Goal: Complete application form

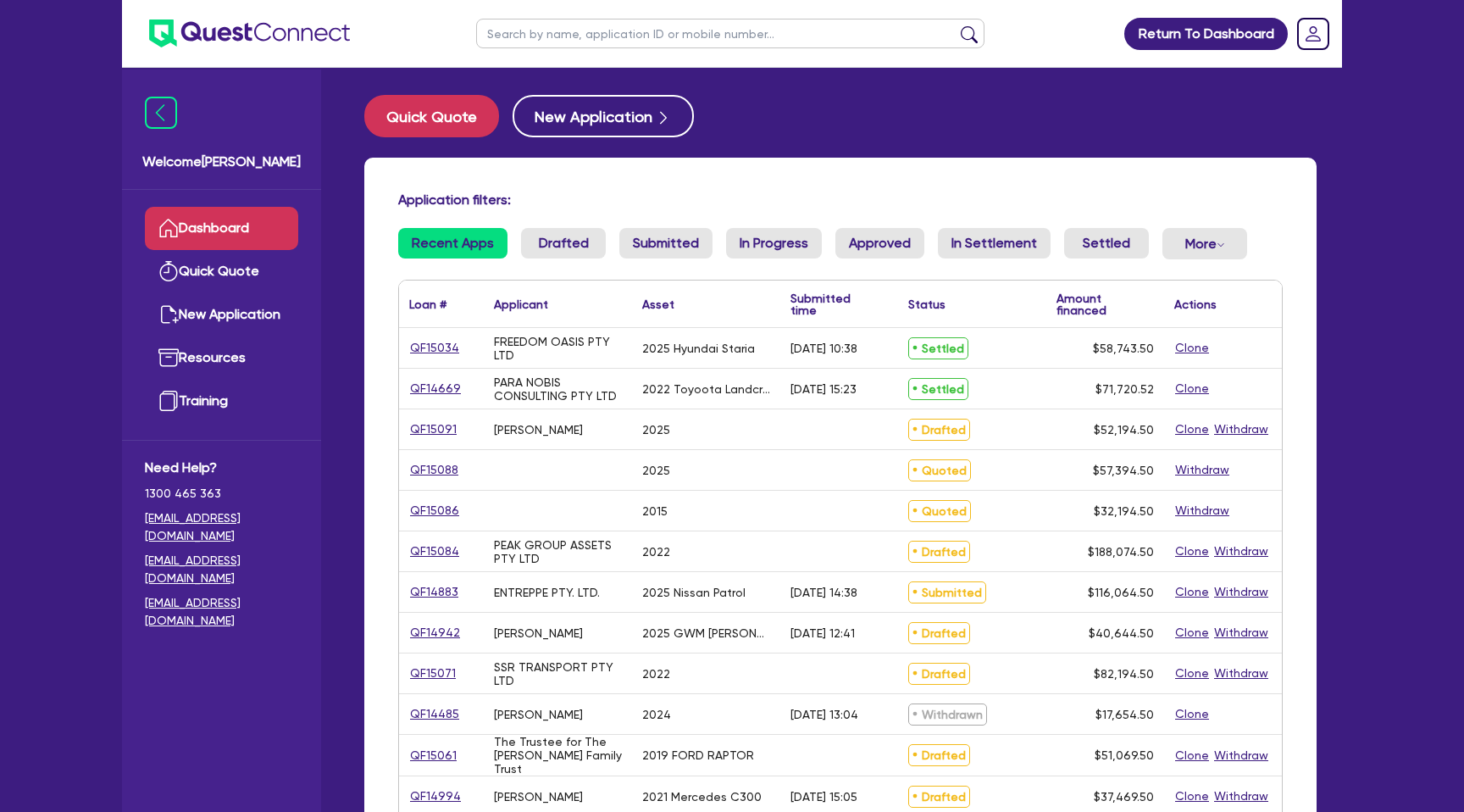
click at [599, 48] on ul at bounding box center [731, 33] width 543 height 67
click at [592, 41] on input "text" at bounding box center [730, 34] width 508 height 30
type input "[PERSON_NAME]"
click at [956, 25] on button "submit" at bounding box center [969, 37] width 27 height 23
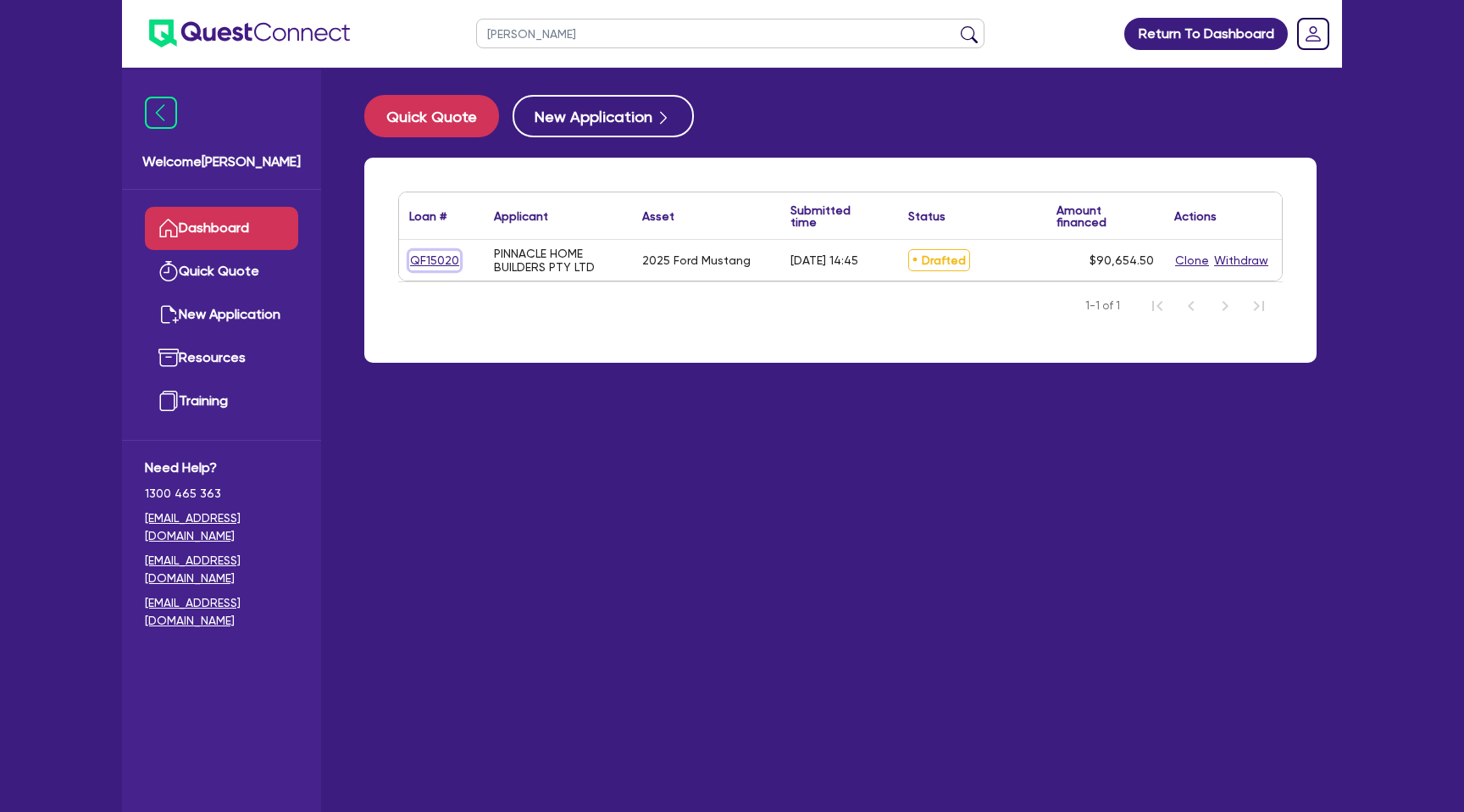
click at [420, 251] on link "QF15020" at bounding box center [435, 260] width 51 height 20
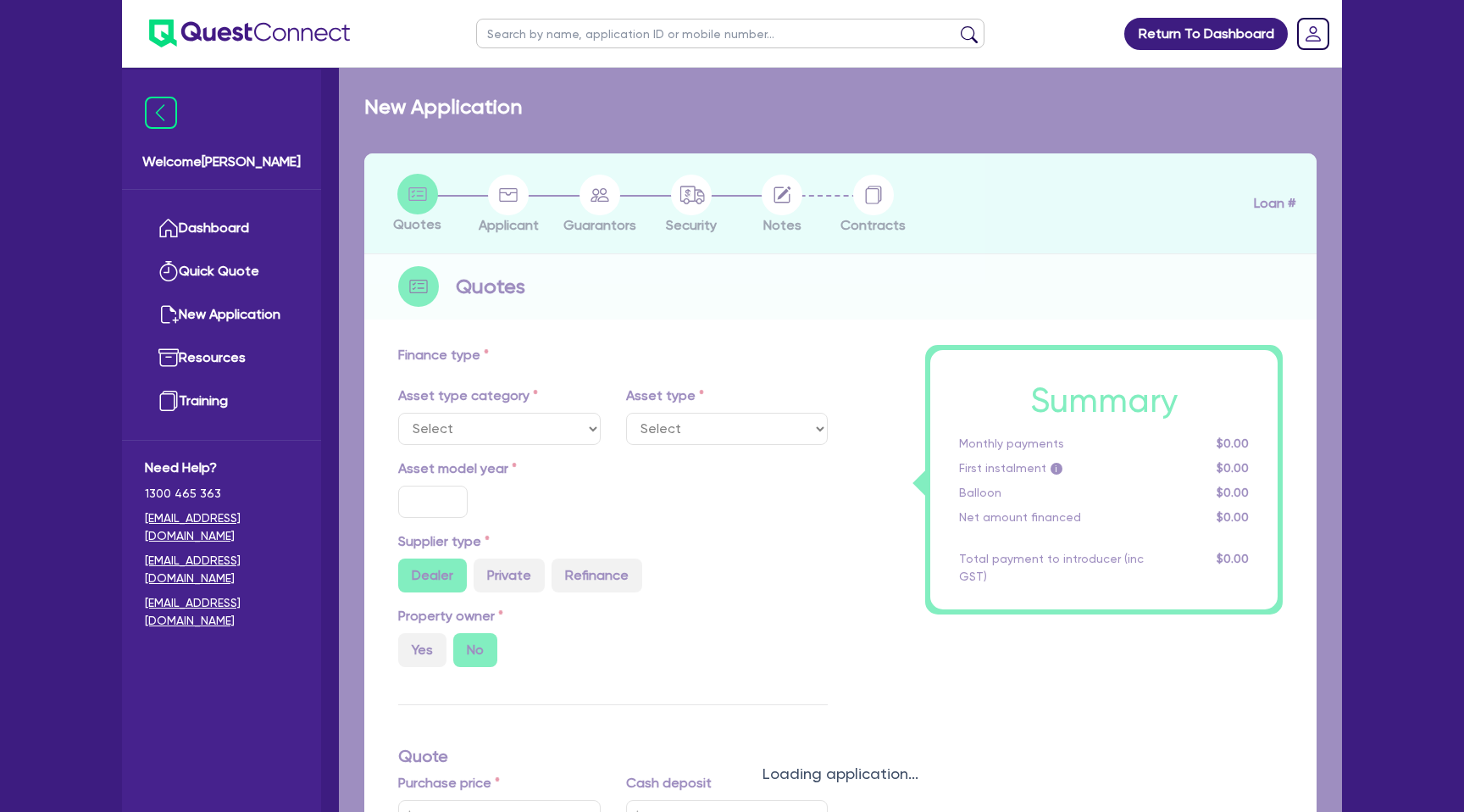
select select "CARS_AND_LIGHT_TRUCKS"
type input "2025"
type input "116,000"
type input "26,000"
type input "35"
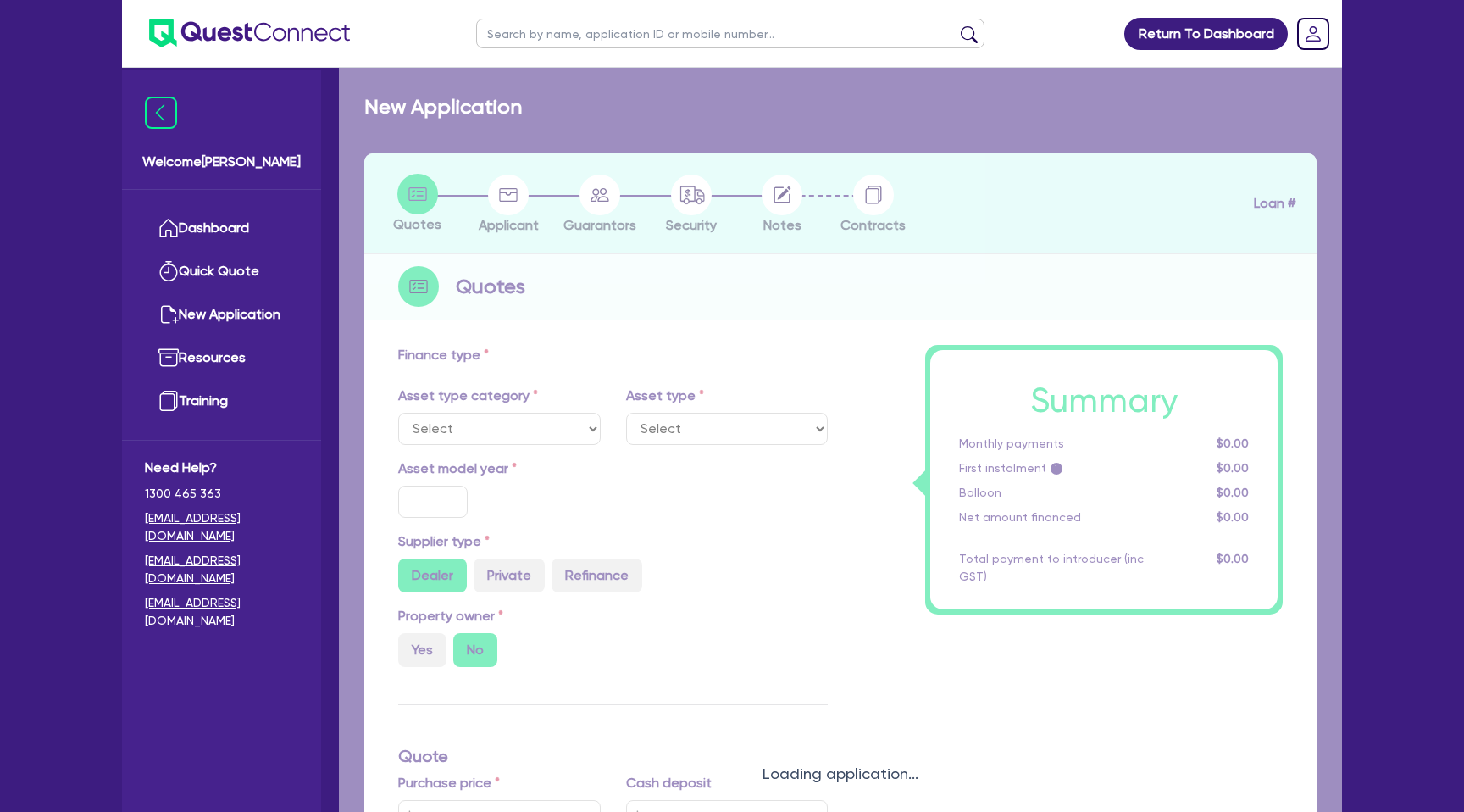
type input "40,600"
type input "7.25"
type input "2,220"
select select "PASSENGER_VEHICLES"
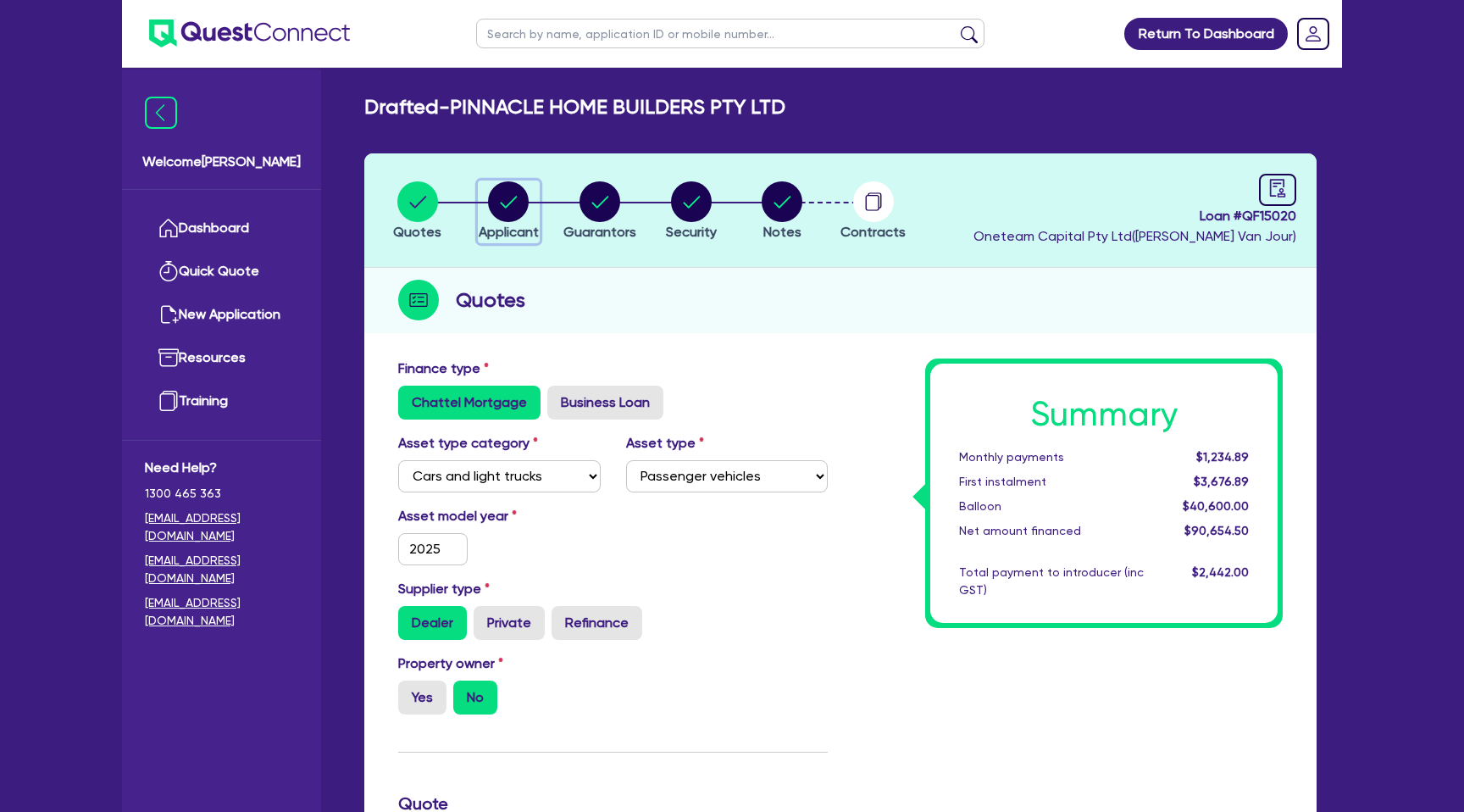
click at [516, 192] on circle "button" at bounding box center [508, 201] width 40 height 40
select select "COMPANY"
select select "BUILDING_CONSTRUCTION"
select select "TRADES_SERVICES_CONSUMERS"
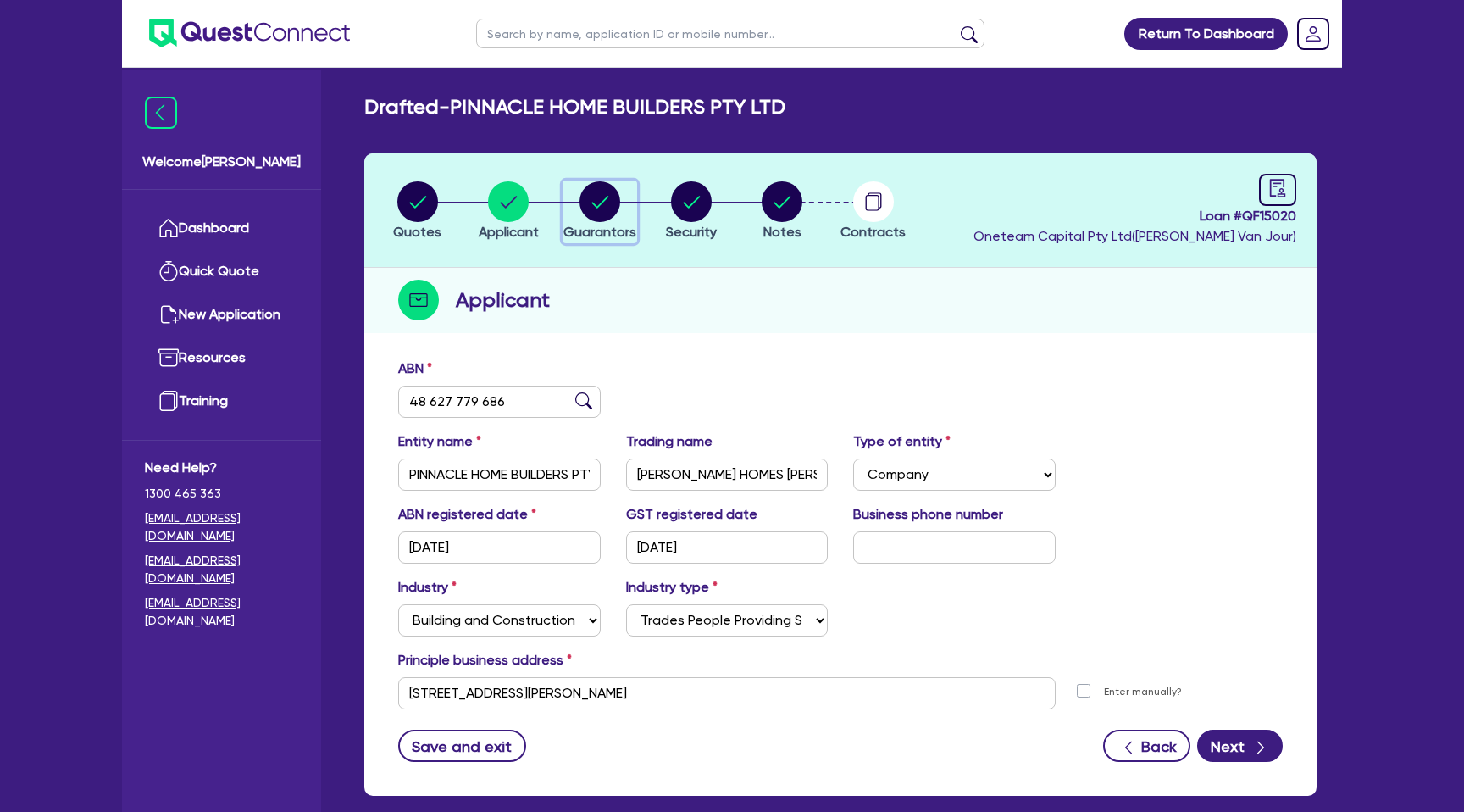
click at [614, 192] on circle "button" at bounding box center [599, 201] width 40 height 40
select select "MR"
select select "MARRIED"
select select "CASH"
select select "PROPERTY"
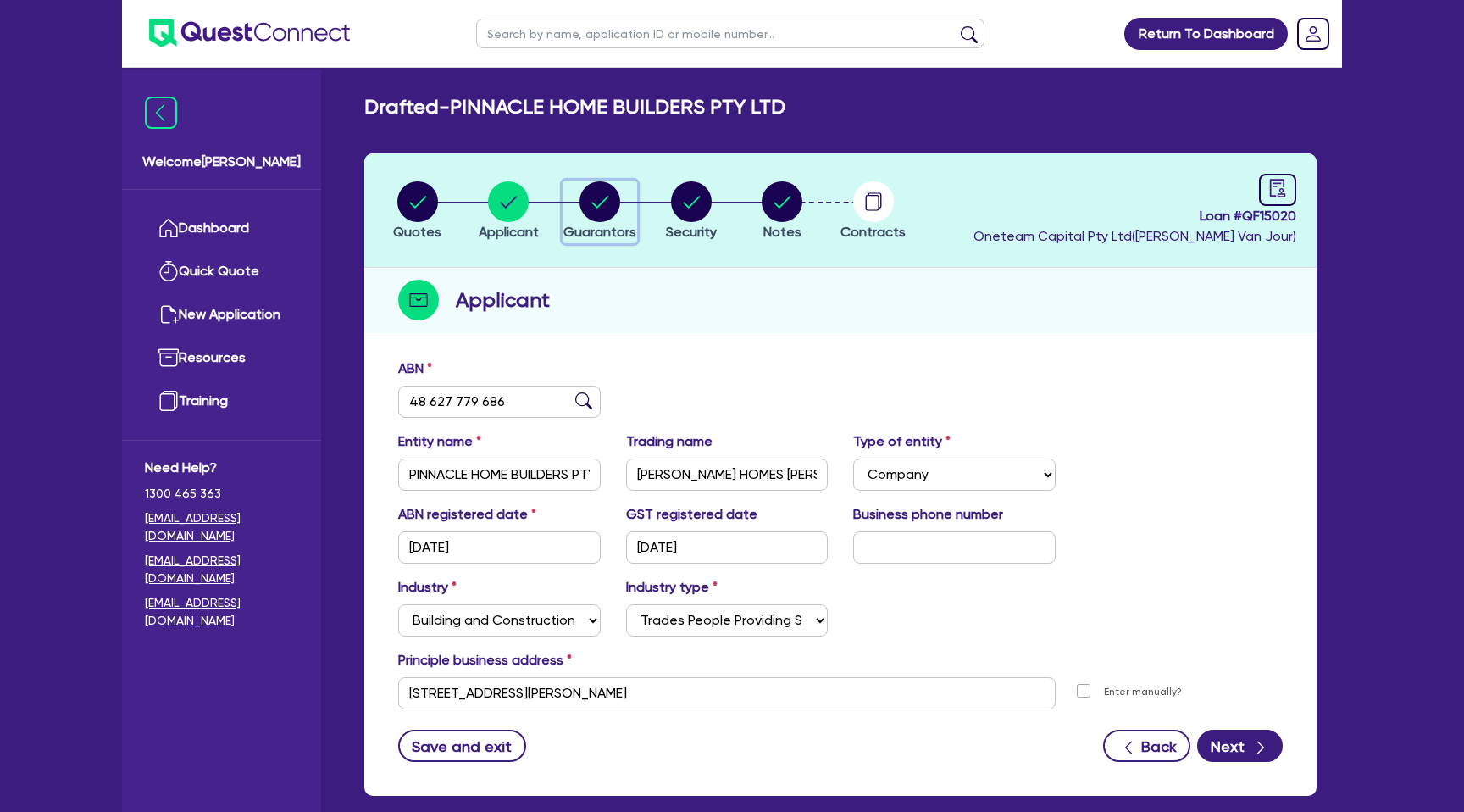
select select "MORTGAGE"
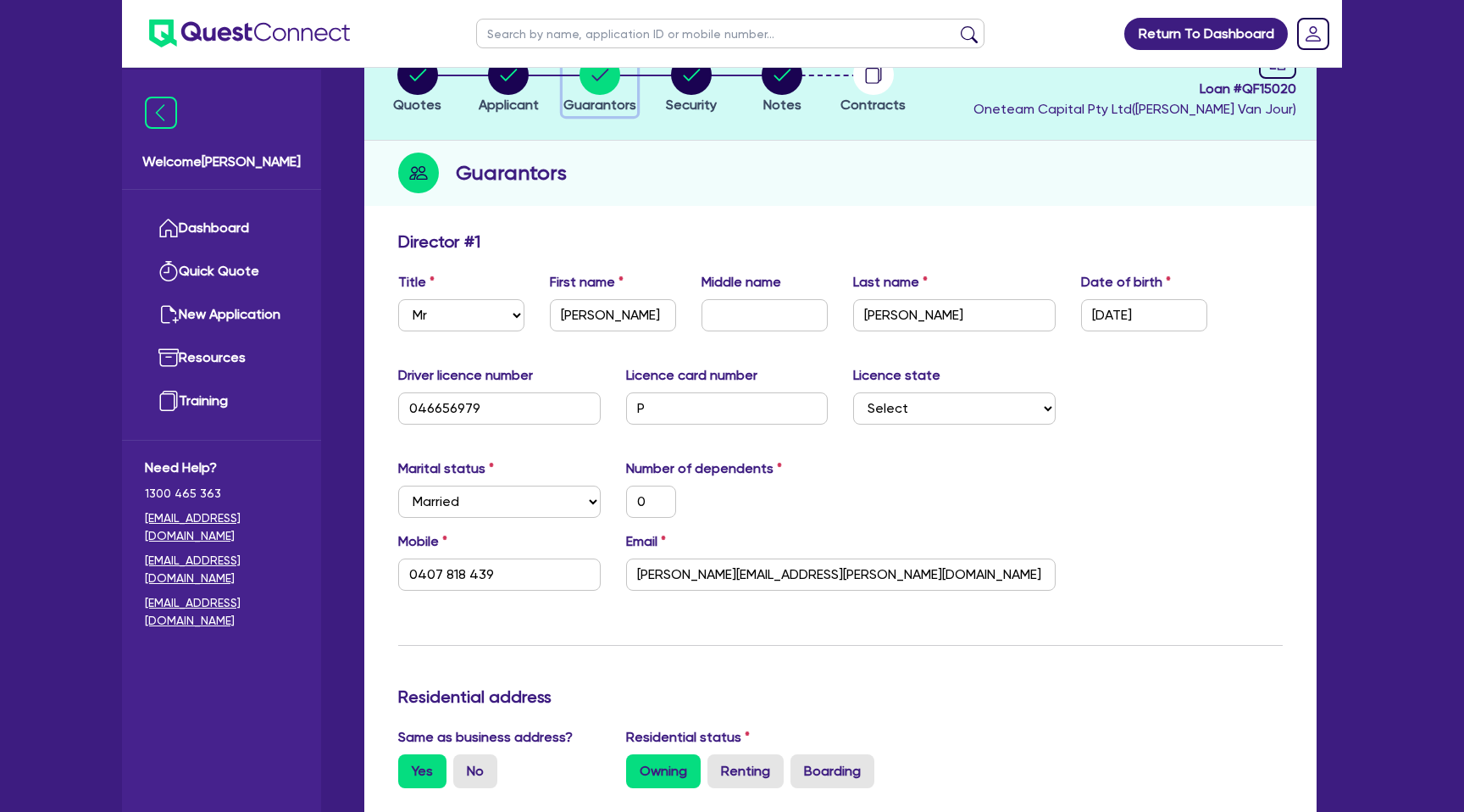
scroll to position [141, 0]
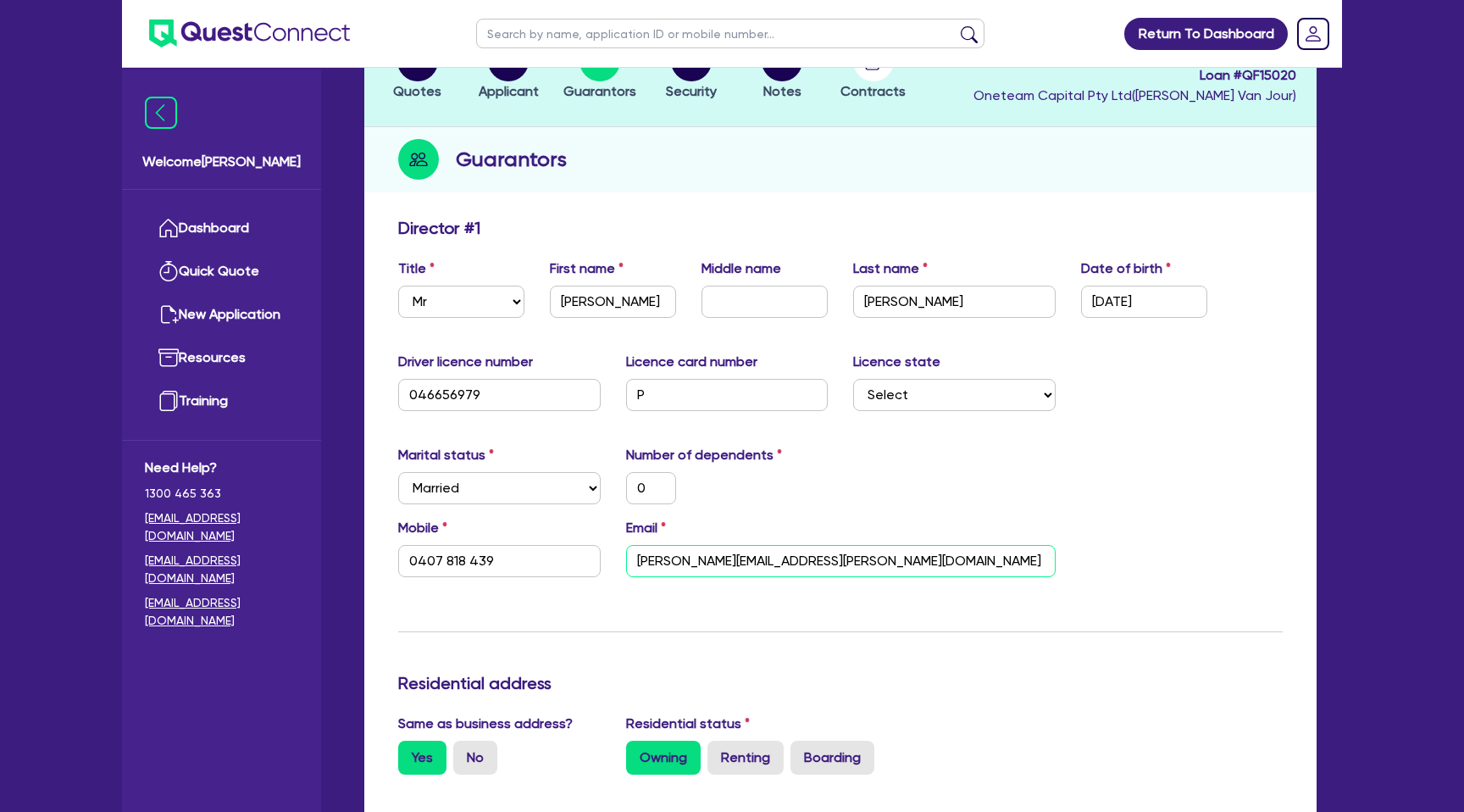
click at [717, 566] on input "[PERSON_NAME][EMAIL_ADDRESS][PERSON_NAME][DOMAIN_NAME]" at bounding box center [841, 560] width 430 height 32
click at [813, 144] on div "Guarantors" at bounding box center [840, 159] width 952 height 65
click at [733, 559] on input "[PERSON_NAME][EMAIL_ADDRESS][PERSON_NAME][DOMAIN_NAME]" at bounding box center [841, 560] width 430 height 32
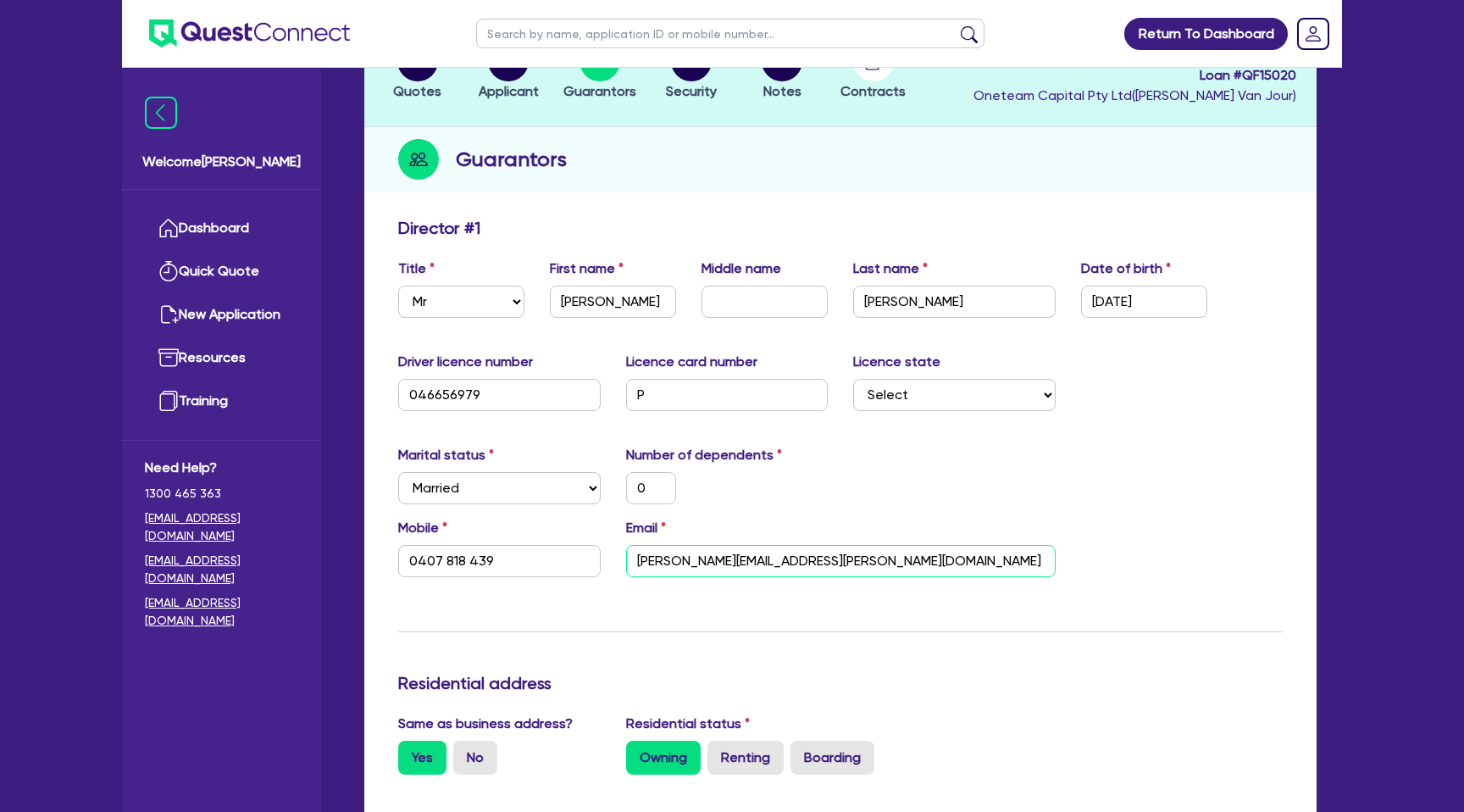
click at [733, 559] on input "[PERSON_NAME][EMAIL_ADDRESS][PERSON_NAME][DOMAIN_NAME]" at bounding box center [841, 560] width 430 height 32
type input "0"
type input "0407 818 439"
type input "c"
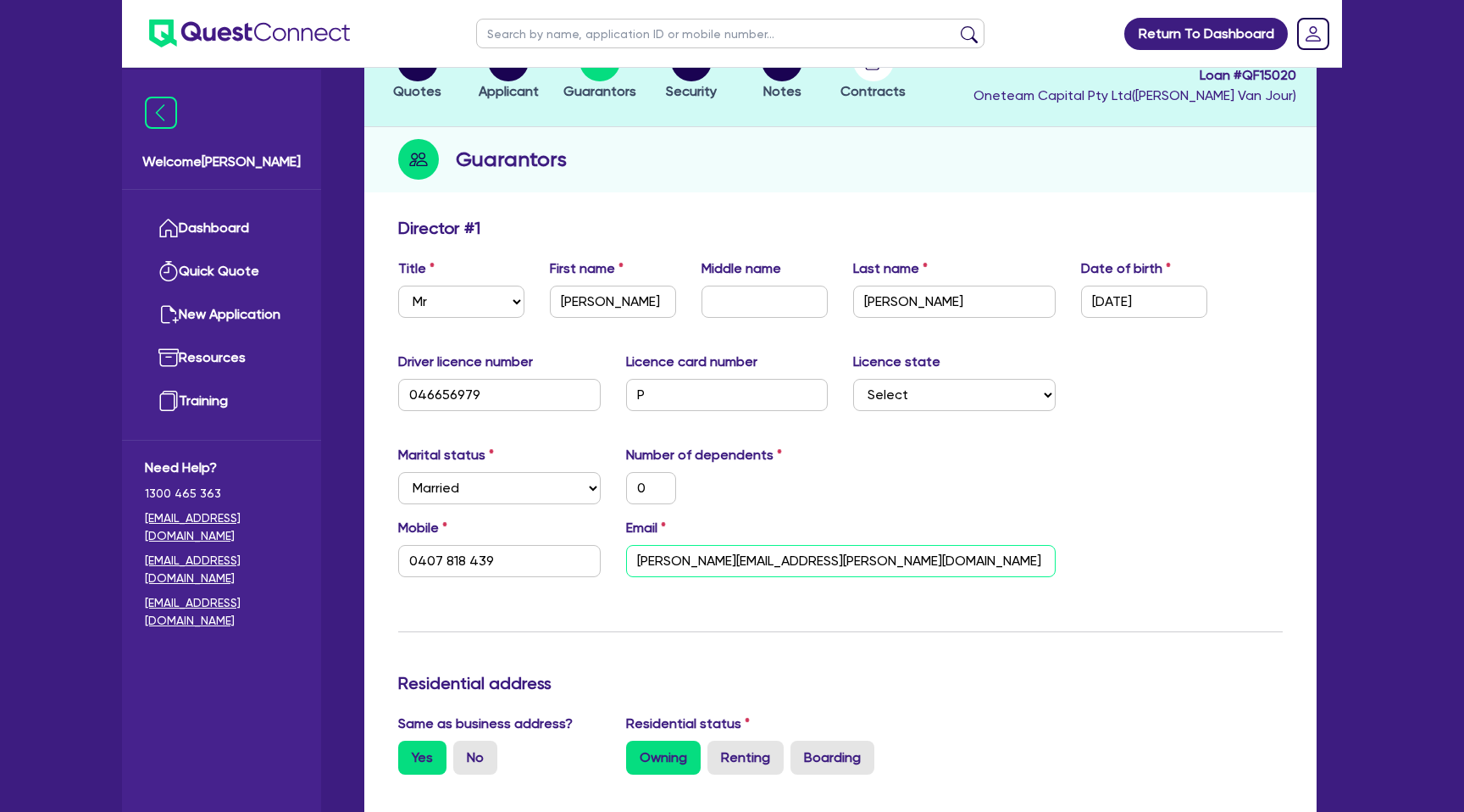
type input "1,600,000"
type input "2,850,000"
type input "470,000"
type input "2,700"
type input "c"
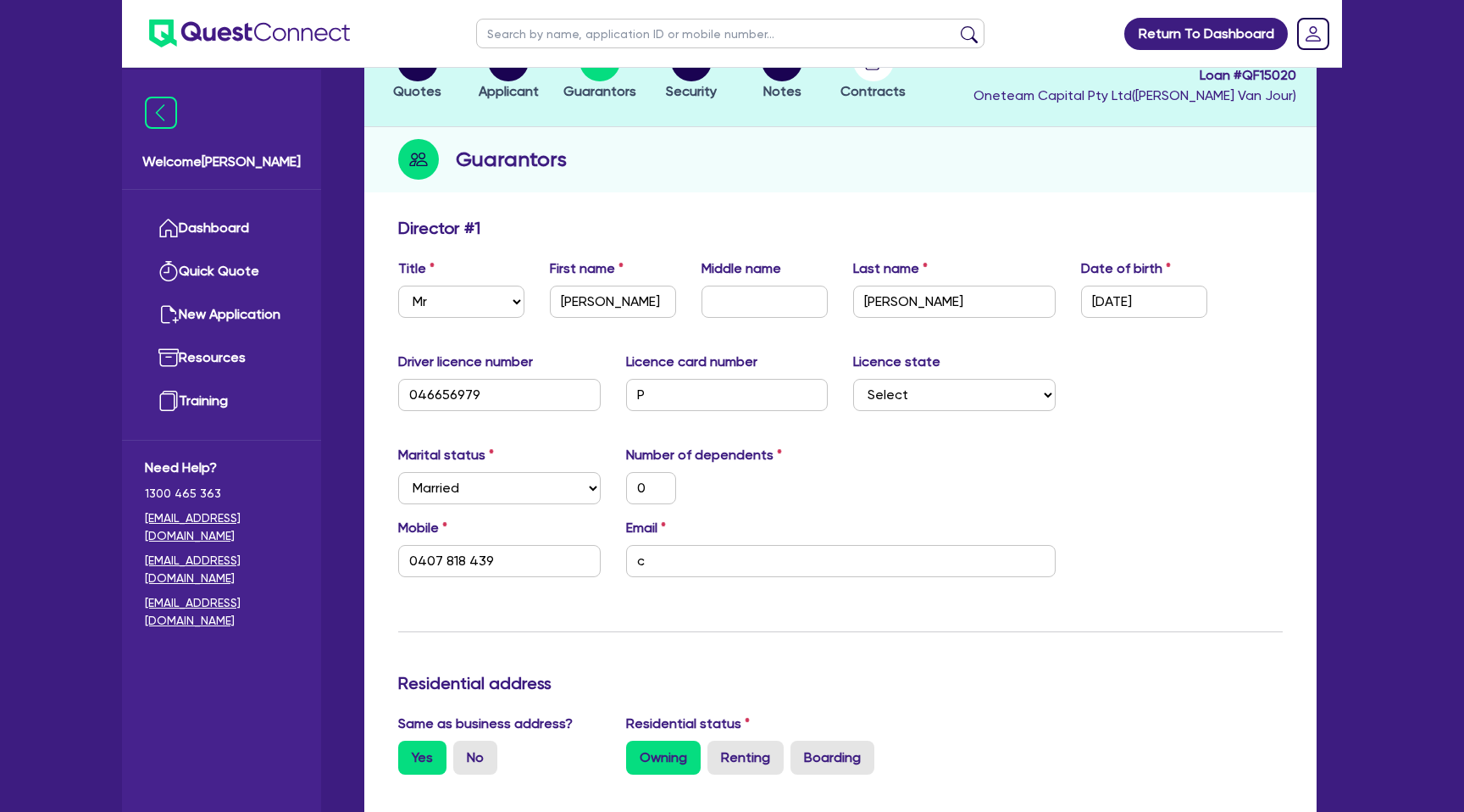
click at [814, 449] on div "Number of dependents 0" at bounding box center [727, 474] width 228 height 59
click at [266, 220] on link "Dashboard" at bounding box center [221, 228] width 153 height 43
